Goal: Information Seeking & Learning: Check status

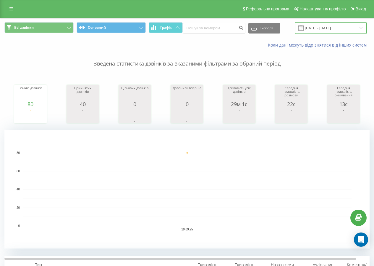
click at [324, 28] on input "19.09.2025 - 19.09.2025" at bounding box center [331, 28] width 72 height 12
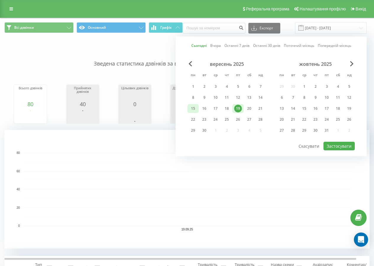
click at [194, 109] on div "15" at bounding box center [193, 108] width 8 height 8
click at [238, 108] on div "19" at bounding box center [238, 108] width 8 height 8
click at [350, 146] on button "Застосувати" at bounding box center [339, 145] width 31 height 9
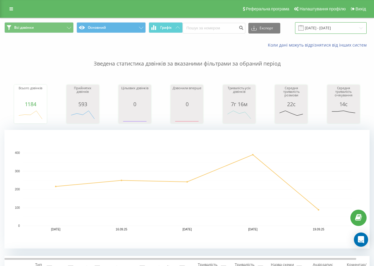
click at [326, 24] on input "[DATE] - [DATE]" at bounding box center [331, 28] width 72 height 12
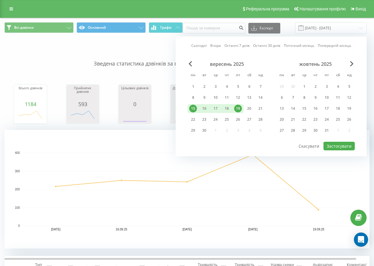
click at [234, 108] on div "19" at bounding box center [238, 108] width 11 height 9
drag, startPoint x: 342, startPoint y: 146, endPoint x: 198, endPoint y: 116, distance: 147.8
click at [341, 146] on button "Застосувати" at bounding box center [339, 145] width 31 height 9
type input "[DATE] - [DATE]"
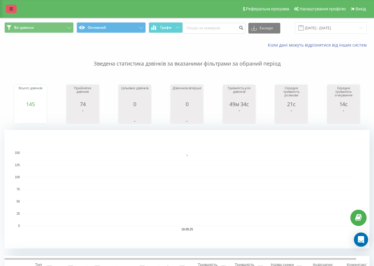
click at [6, 12] on div "Реферальна програма Налаштування профілю Вихід" at bounding box center [187, 9] width 374 height 18
click at [9, 10] on link at bounding box center [11, 9] width 11 height 8
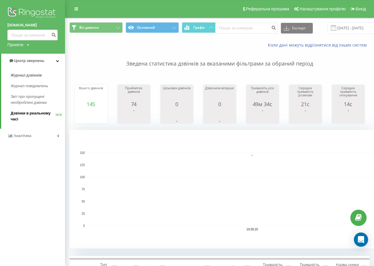
click at [36, 116] on span "Дзвінки в реальному часі" at bounding box center [33, 116] width 45 height 12
click at [40, 116] on span "Дзвінки в реальному часі" at bounding box center [33, 116] width 45 height 12
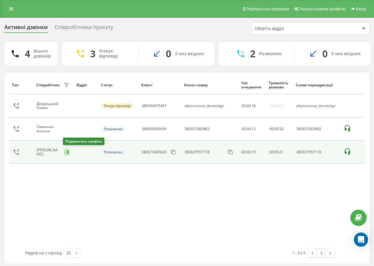
click at [65, 155] on button at bounding box center [67, 151] width 8 height 9
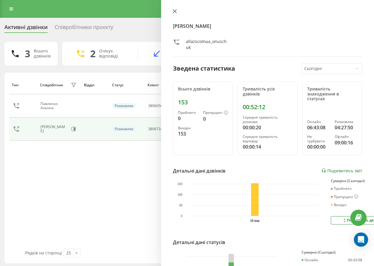
click at [174, 12] on icon at bounding box center [175, 11] width 4 height 4
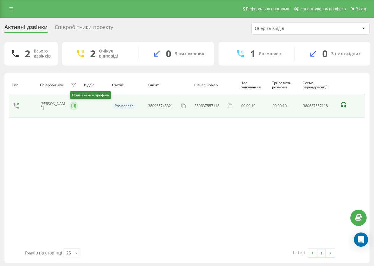
click at [77, 108] on button at bounding box center [74, 105] width 9 height 9
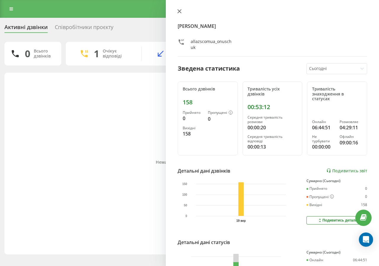
click at [180, 9] on icon at bounding box center [179, 11] width 4 height 4
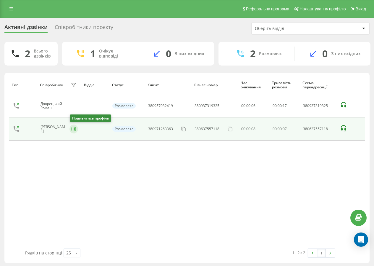
click at [75, 128] on icon at bounding box center [74, 128] width 1 height 3
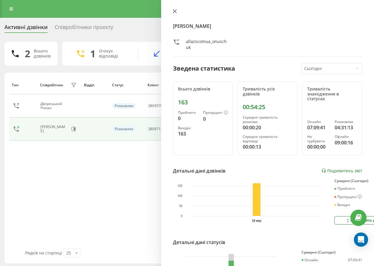
click at [175, 11] on icon at bounding box center [175, 11] width 4 height 4
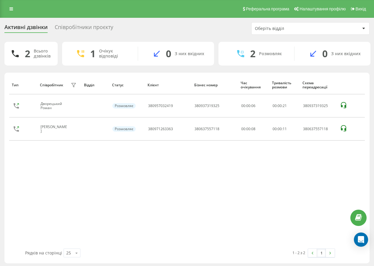
click at [73, 105] on icon at bounding box center [74, 105] width 5 height 5
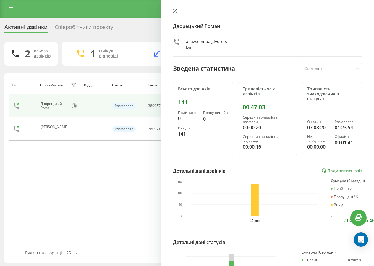
click at [176, 13] on icon at bounding box center [175, 11] width 4 height 4
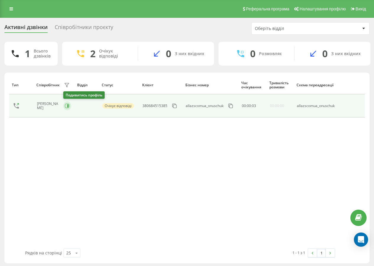
click at [69, 105] on icon at bounding box center [67, 106] width 4 height 4
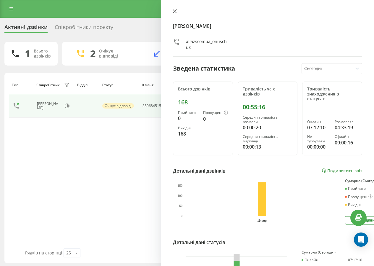
click at [172, 10] on button at bounding box center [175, 12] width 8 height 6
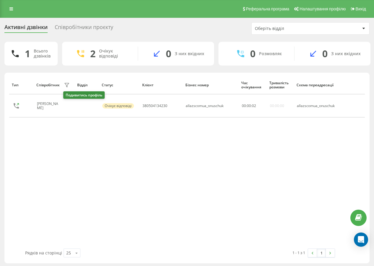
click at [66, 106] on icon at bounding box center [67, 105] width 5 height 5
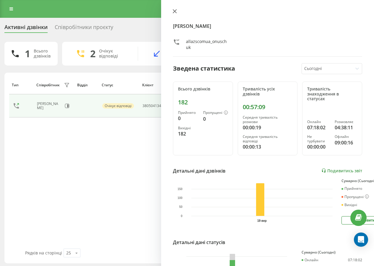
click at [175, 10] on icon at bounding box center [175, 11] width 4 height 4
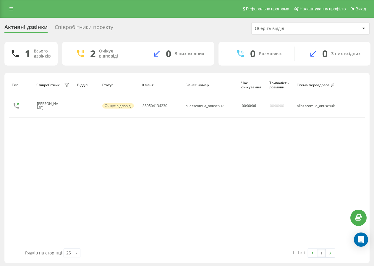
click at [186, 13] on div "Реферальна програма Налаштування профілю Вихід" at bounding box center [187, 9] width 374 height 18
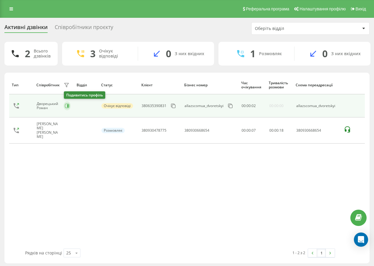
click at [68, 108] on button at bounding box center [67, 105] width 7 height 9
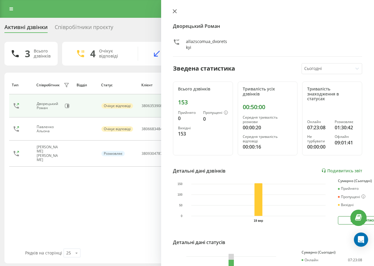
click at [176, 11] on icon at bounding box center [175, 11] width 4 height 4
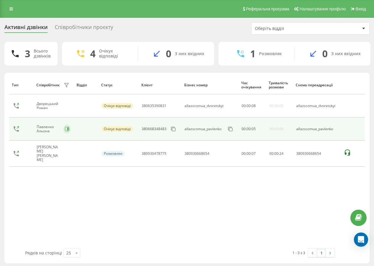
click at [66, 132] on div "Павленко Альона" at bounding box center [54, 129] width 34 height 10
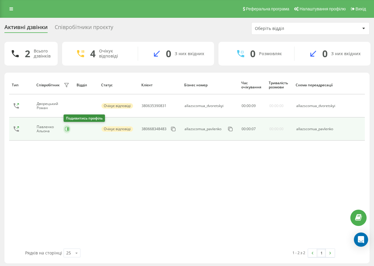
click at [66, 130] on icon at bounding box center [67, 128] width 5 height 5
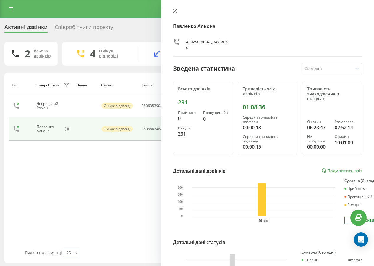
click at [174, 9] on icon at bounding box center [175, 11] width 4 height 4
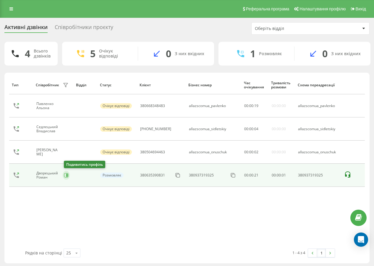
click at [68, 175] on icon at bounding box center [66, 174] width 1 height 3
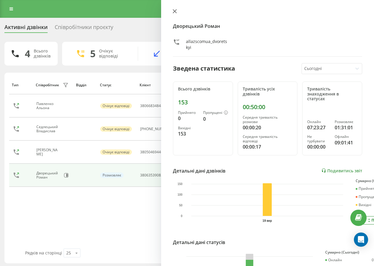
click at [174, 12] on icon at bounding box center [175, 11] width 4 height 4
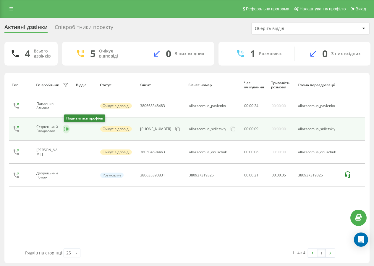
click at [67, 131] on button at bounding box center [66, 128] width 7 height 9
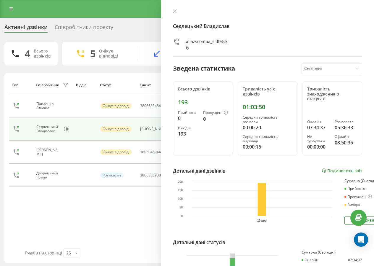
drag, startPoint x: 174, startPoint y: 12, endPoint x: 154, endPoint y: 43, distance: 37.7
click at [174, 12] on icon at bounding box center [175, 11] width 4 height 4
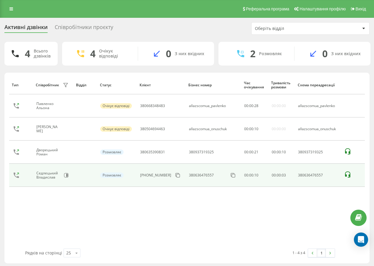
drag, startPoint x: 67, startPoint y: 151, endPoint x: 63, endPoint y: 176, distance: 25.7
click at [67, 198] on div "Тип Співробітник фільтру Відділ Статус Клієнт Бізнес номер Час очікування Трива…" at bounding box center [187, 161] width 356 height 173
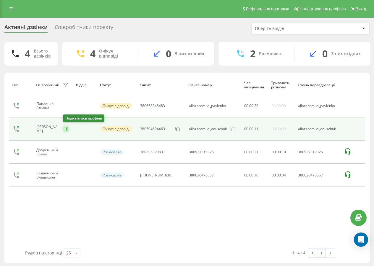
click at [67, 130] on icon at bounding box center [66, 128] width 1 height 3
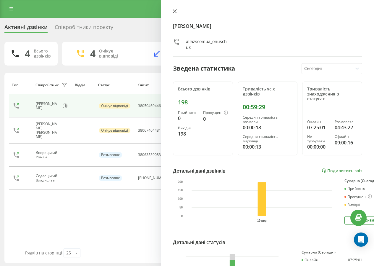
click at [175, 12] on icon at bounding box center [175, 11] width 4 height 4
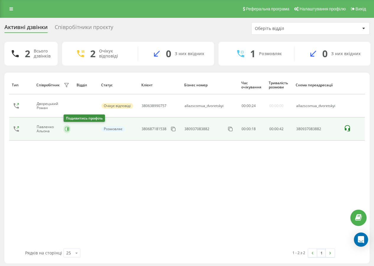
click at [67, 130] on icon at bounding box center [67, 128] width 5 height 5
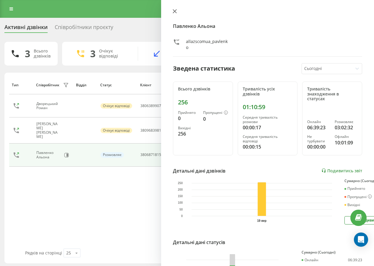
click at [173, 13] on icon at bounding box center [175, 11] width 4 height 4
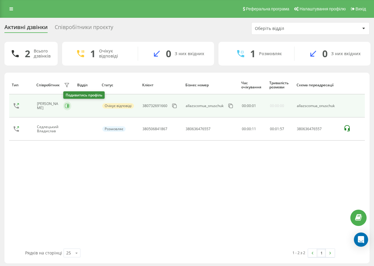
click at [67, 108] on button at bounding box center [67, 105] width 8 height 9
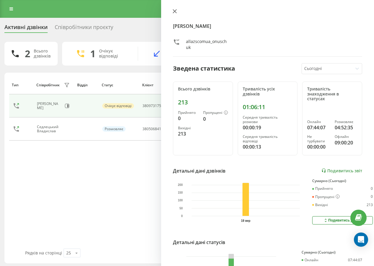
click at [175, 10] on icon at bounding box center [175, 11] width 4 height 4
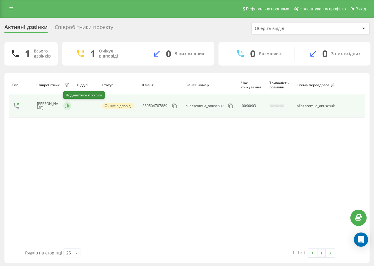
click at [65, 106] on icon at bounding box center [67, 105] width 5 height 5
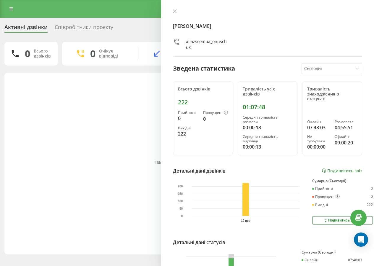
click at [171, 9] on div "Онищук Маріна allazscomua_onuschuk Зведена статистика Сьогодні Всього дзвінків …" at bounding box center [267, 133] width 213 height 266
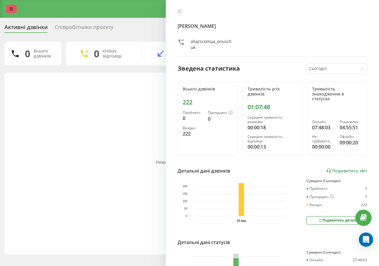
click at [8, 7] on link at bounding box center [11, 9] width 11 height 8
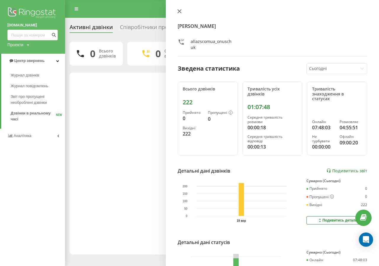
click at [182, 12] on button at bounding box center [180, 12] width 8 height 6
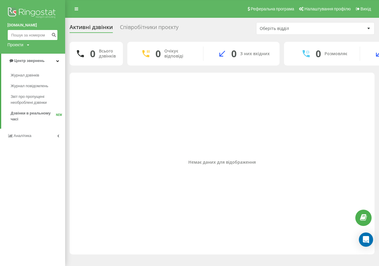
click at [22, 36] on input at bounding box center [32, 35] width 50 height 11
paste input "0500467721"
type input "0500467721"
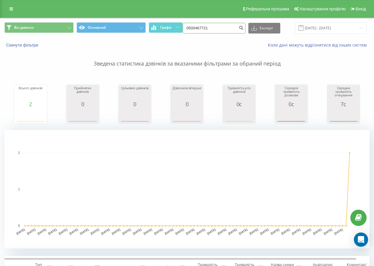
drag, startPoint x: 222, startPoint y: 32, endPoint x: 104, endPoint y: 43, distance: 118.9
click at [115, 41] on div "Всі дзвінки Основний Графік 0500467721 Експорт .csv .xls .xlsx [DATE] - [DATE] …" at bounding box center [187, 35] width 374 height 34
click at [12, 10] on icon at bounding box center [11, 9] width 4 height 4
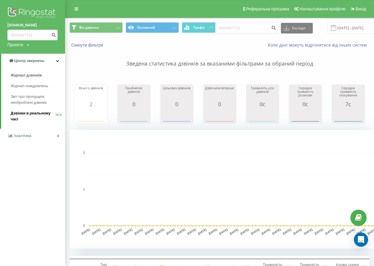
click at [22, 115] on span "Дзвінки в реальному часі" at bounding box center [33, 116] width 45 height 12
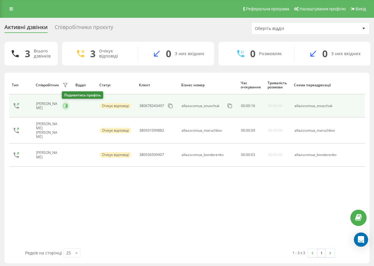
click at [65, 106] on icon at bounding box center [65, 105] width 5 height 5
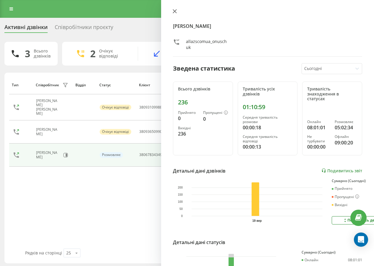
click at [174, 15] on button at bounding box center [175, 12] width 8 height 6
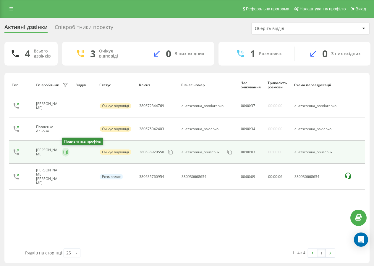
click at [63, 153] on icon at bounding box center [65, 151] width 5 height 5
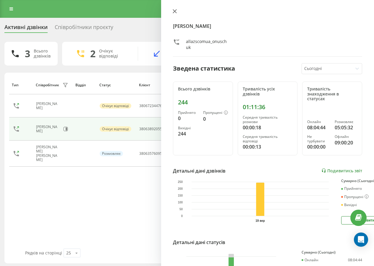
click at [173, 11] on icon at bounding box center [175, 11] width 4 height 4
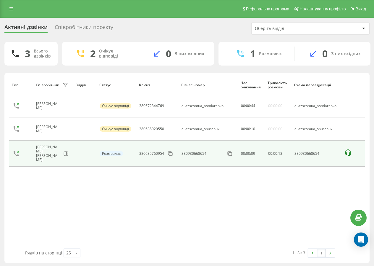
click at [63, 155] on div "[PERSON_NAME] [PERSON_NAME]" at bounding box center [52, 153] width 33 height 17
click at [67, 152] on icon at bounding box center [66, 153] width 1 height 3
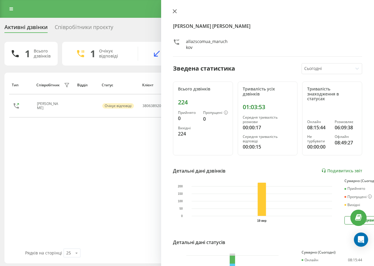
click at [175, 11] on icon at bounding box center [175, 11] width 4 height 4
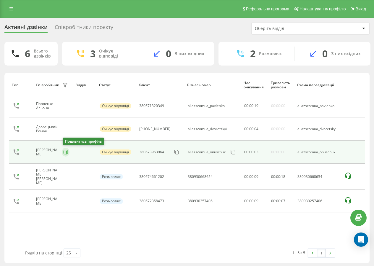
click at [66, 150] on icon at bounding box center [65, 151] width 5 height 5
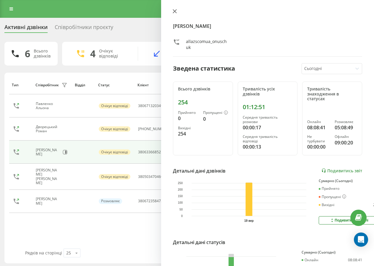
click at [174, 11] on icon at bounding box center [175, 11] width 4 height 4
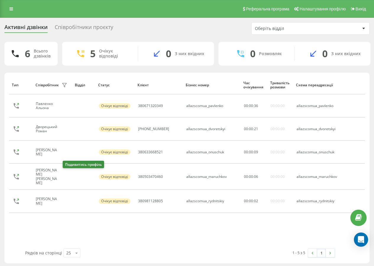
click at [66, 177] on button at bounding box center [65, 177] width 7 height 8
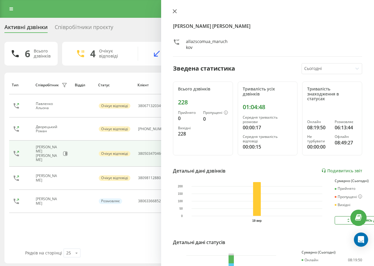
click at [173, 14] on button at bounding box center [175, 12] width 8 height 6
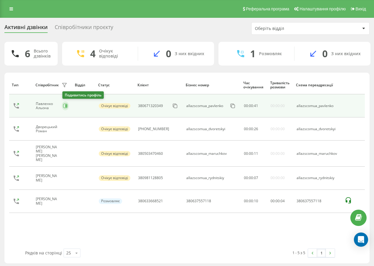
click at [64, 108] on icon at bounding box center [65, 105] width 5 height 5
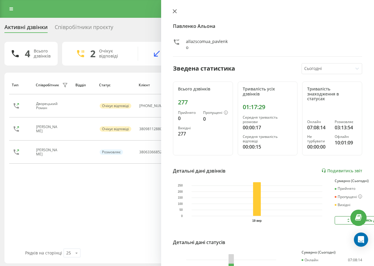
click at [178, 10] on button at bounding box center [175, 12] width 8 height 6
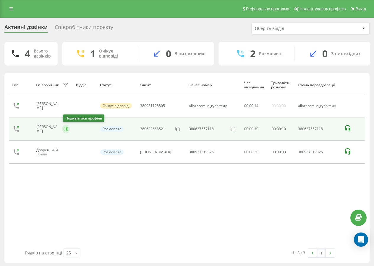
click at [67, 131] on icon at bounding box center [66, 128] width 5 height 5
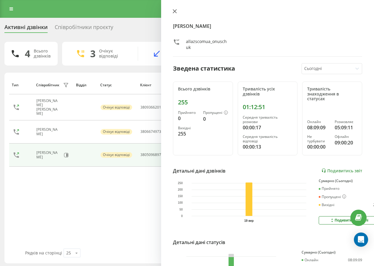
click at [172, 12] on div "[PERSON_NAME] allazscomua_onuschuk Зведена статистика Сьогодні Всього дзвінків …" at bounding box center [267, 133] width 213 height 266
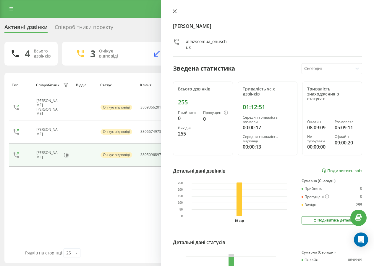
click at [174, 12] on icon at bounding box center [175, 11] width 4 height 4
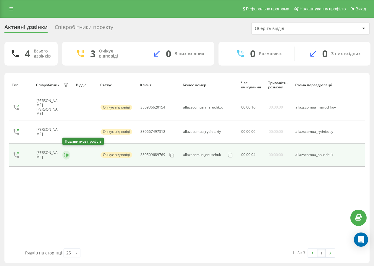
click at [65, 153] on icon at bounding box center [66, 154] width 5 height 5
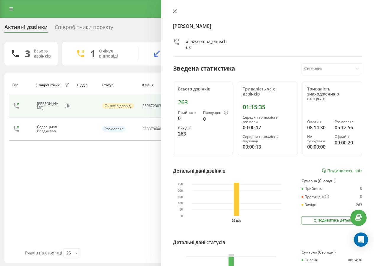
drag, startPoint x: 168, startPoint y: 11, endPoint x: 171, endPoint y: 11, distance: 3.0
click at [168, 11] on div "Онищук Маріна allazscomua_onuschuk Зведена статистика Сьогодні Всього дзвінків …" at bounding box center [267, 133] width 213 height 266
click at [174, 11] on icon at bounding box center [175, 11] width 4 height 4
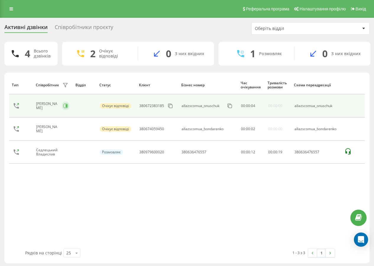
click at [63, 109] on button at bounding box center [66, 105] width 8 height 9
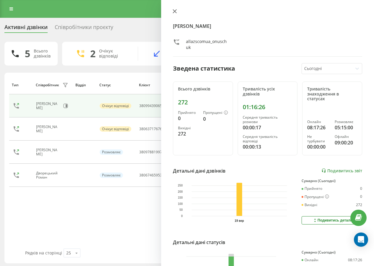
click at [176, 11] on icon at bounding box center [175, 11] width 4 height 4
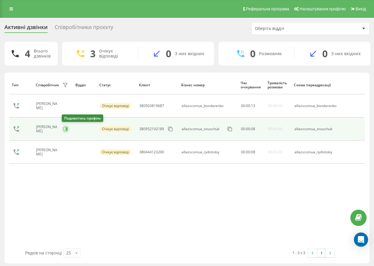
click at [67, 131] on icon at bounding box center [65, 128] width 5 height 5
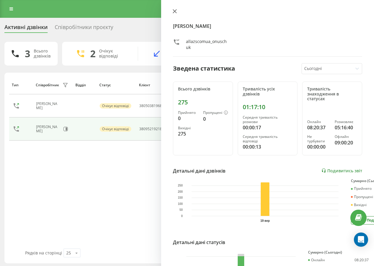
click at [175, 12] on icon at bounding box center [175, 11] width 4 height 4
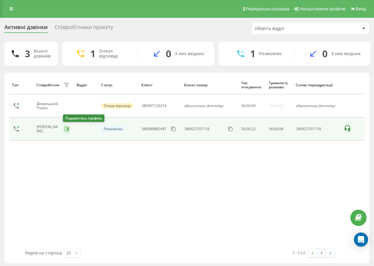
click at [69, 129] on icon at bounding box center [67, 128] width 5 height 5
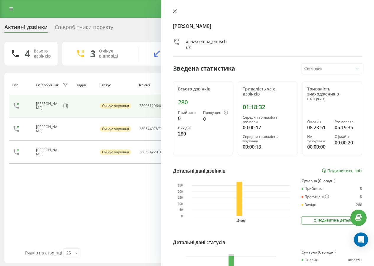
click at [173, 11] on icon at bounding box center [175, 11] width 4 height 4
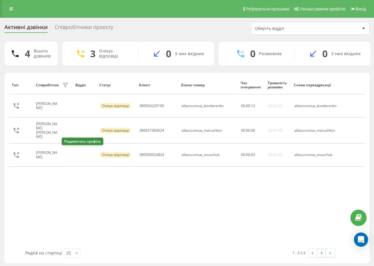
click at [68, 151] on button at bounding box center [65, 155] width 7 height 8
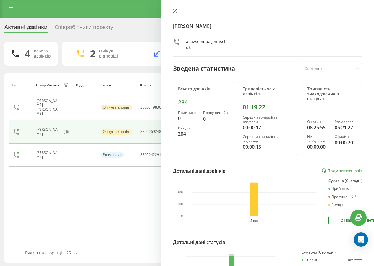
click at [174, 13] on button at bounding box center [175, 12] width 8 height 6
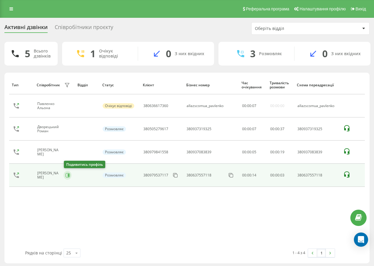
click at [68, 176] on tbody "Павленко Альона Очікує відповіді 380636617360 allazscomua_pavlenko 00 : 00 : 07…" at bounding box center [187, 140] width 356 height 92
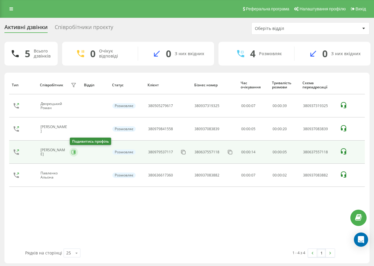
click at [72, 152] on icon at bounding box center [74, 152] width 4 height 4
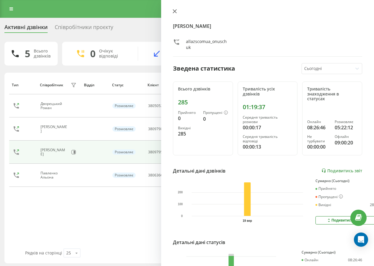
click at [175, 9] on icon at bounding box center [175, 11] width 4 height 4
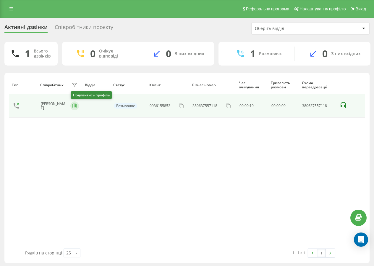
click at [74, 104] on icon at bounding box center [74, 105] width 5 height 5
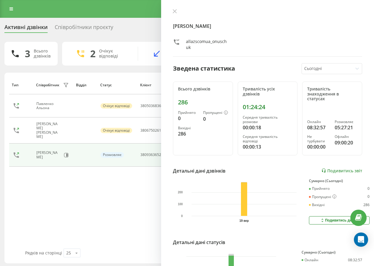
click at [177, 8] on div "Онищук Маріна allazscomua_onuschuk Зведена статистика Сьогодні Всього дзвінків …" at bounding box center [267, 133] width 213 height 266
click at [174, 12] on icon at bounding box center [175, 11] width 4 height 4
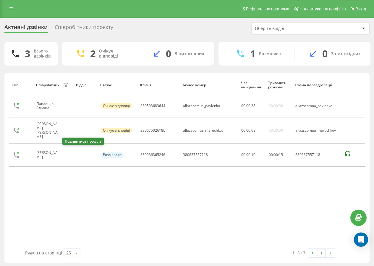
click at [63, 153] on button at bounding box center [66, 155] width 7 height 8
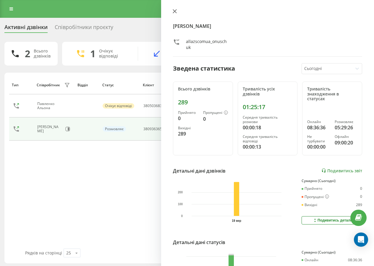
click at [176, 14] on button at bounding box center [175, 12] width 8 height 6
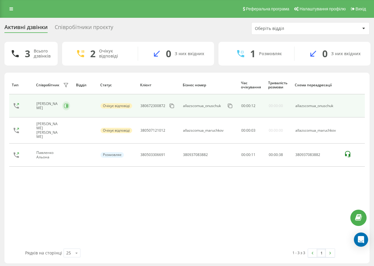
click at [68, 102] on button at bounding box center [66, 105] width 8 height 9
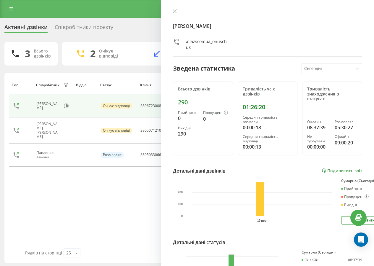
click at [176, 10] on icon at bounding box center [175, 11] width 4 height 4
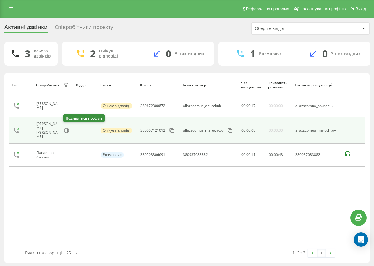
click at [62, 128] on div "Моручков Володимир" at bounding box center [53, 130] width 34 height 17
click at [67, 129] on icon at bounding box center [67, 130] width 1 height 3
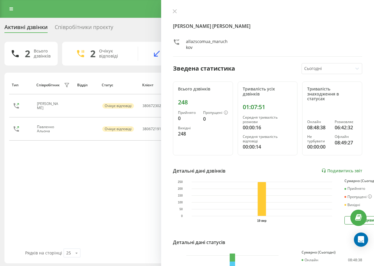
click at [173, 13] on button at bounding box center [175, 12] width 8 height 6
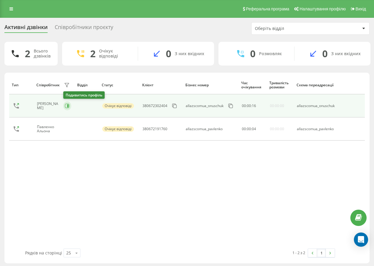
click at [67, 106] on icon at bounding box center [67, 105] width 5 height 5
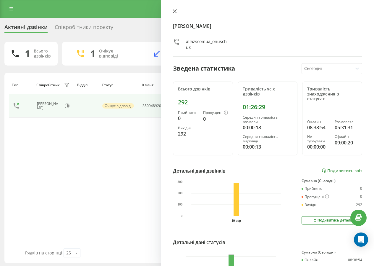
click at [171, 9] on button at bounding box center [175, 12] width 8 height 6
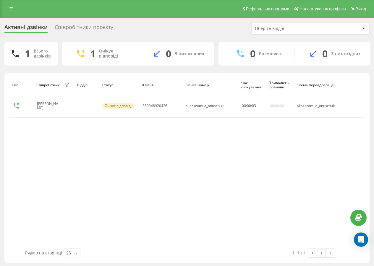
click at [66, 106] on icon at bounding box center [67, 105] width 5 height 5
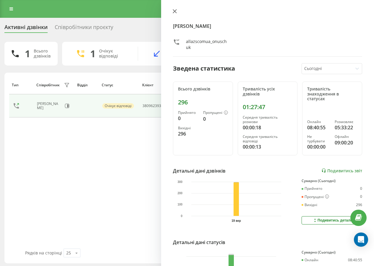
click at [177, 12] on icon at bounding box center [175, 11] width 4 height 4
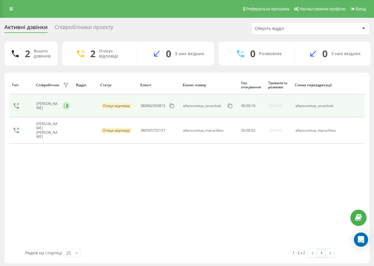
click at [65, 106] on icon at bounding box center [66, 105] width 5 height 5
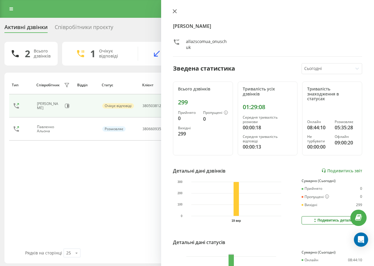
click at [178, 9] on button at bounding box center [175, 12] width 8 height 6
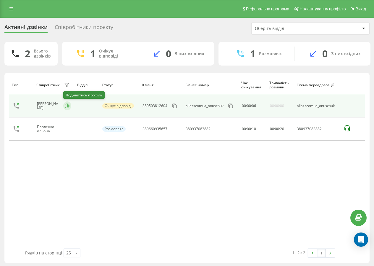
click at [71, 107] on button at bounding box center [67, 105] width 8 height 9
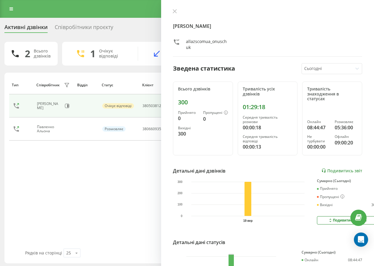
click at [176, 11] on icon at bounding box center [175, 11] width 4 height 4
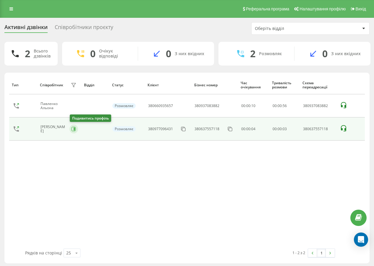
click at [74, 128] on icon at bounding box center [73, 128] width 5 height 5
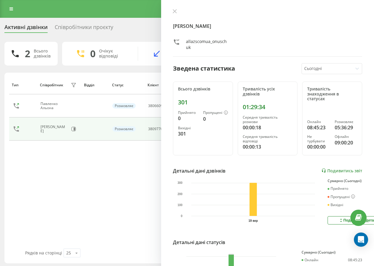
click at [170, 12] on div "Онищук Маріна allazscomua_onuschuk Зведена статистика Сьогодні Всього дзвінків …" at bounding box center [267, 133] width 213 height 266
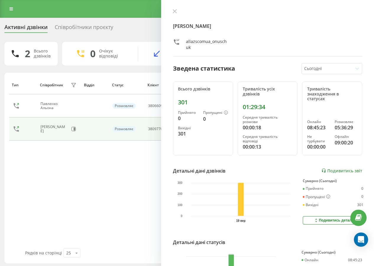
click at [174, 11] on icon at bounding box center [175, 11] width 4 height 4
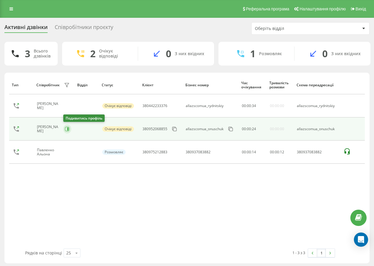
click at [69, 130] on icon at bounding box center [67, 128] width 1 height 3
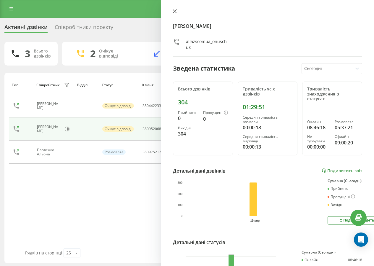
click at [177, 11] on button at bounding box center [175, 12] width 8 height 6
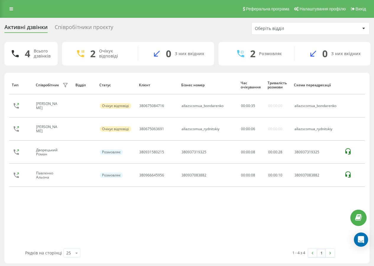
click at [0, 11] on div "Реферальна програма Налаштування профілю Вихід" at bounding box center [187, 9] width 374 height 18
click at [11, 7] on link at bounding box center [11, 9] width 11 height 8
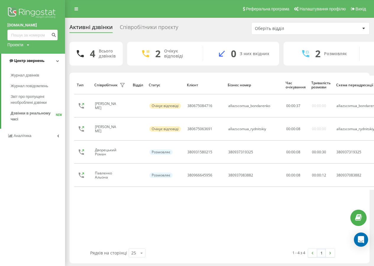
click at [32, 61] on span "Центр звернень" at bounding box center [29, 60] width 30 height 4
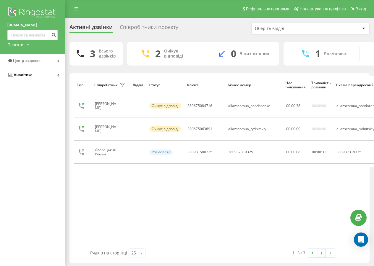
click at [44, 78] on link "Аналiтика" at bounding box center [32, 75] width 65 height 14
click at [37, 54] on div "all-azs.com.ua Проекти all-azs.com.ua Центр звернень Аналiтика Співробітники у …" at bounding box center [32, 133] width 65 height 266
click at [37, 59] on span "Центр звернень" at bounding box center [28, 60] width 30 height 4
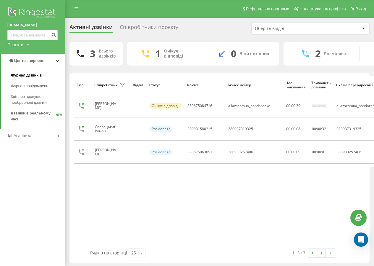
click at [36, 74] on span "Журнал дзвінків" at bounding box center [26, 75] width 31 height 6
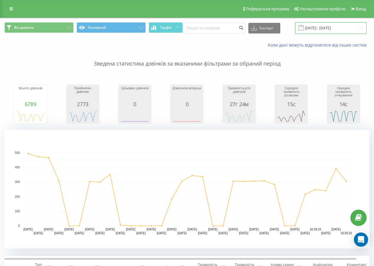
click at [318, 29] on input "[DATE] - [DATE]" at bounding box center [331, 28] width 72 height 12
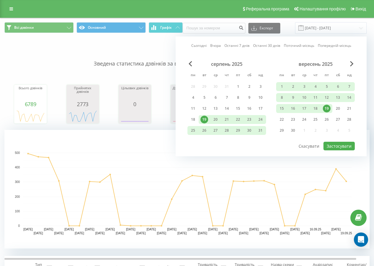
click at [327, 107] on div "19" at bounding box center [327, 108] width 8 height 8
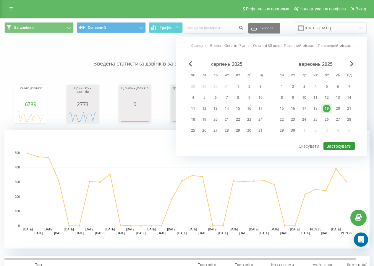
click at [333, 145] on button "Застосувати" at bounding box center [339, 145] width 31 height 9
type input "[DATE] - [DATE]"
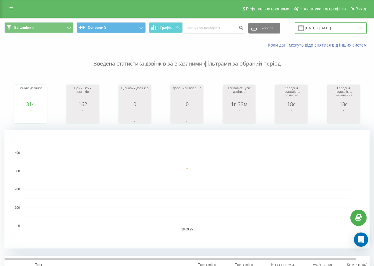
drag, startPoint x: 305, startPoint y: 27, endPoint x: 305, endPoint y: 31, distance: 3.9
click at [305, 27] on input "[DATE] - [DATE]" at bounding box center [331, 28] width 72 height 12
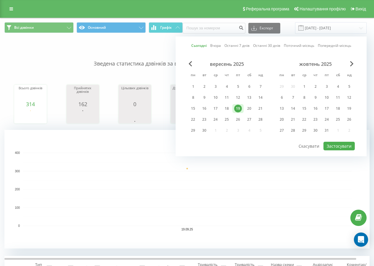
click at [239, 109] on div "19" at bounding box center [238, 108] width 8 height 8
click at [195, 108] on div "15" at bounding box center [193, 108] width 8 height 8
click at [334, 145] on button "Застосувати" at bounding box center [339, 145] width 31 height 9
type input "[DATE] - [DATE]"
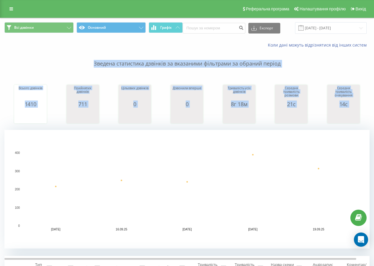
drag, startPoint x: 6, startPoint y: 56, endPoint x: 170, endPoint y: 80, distance: 166.1
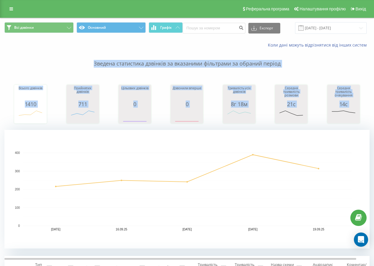
click at [261, 128] on div "Зведена статистика дзвінків за вказаними фільтрами за обраний період Всього дзв…" at bounding box center [187, 148] width 366 height 200
click at [47, 60] on p "Зведена статистика дзвінків за вказаними фільтрами за обраний період" at bounding box center [187, 58] width 366 height 20
